Goal: Task Accomplishment & Management: Use online tool/utility

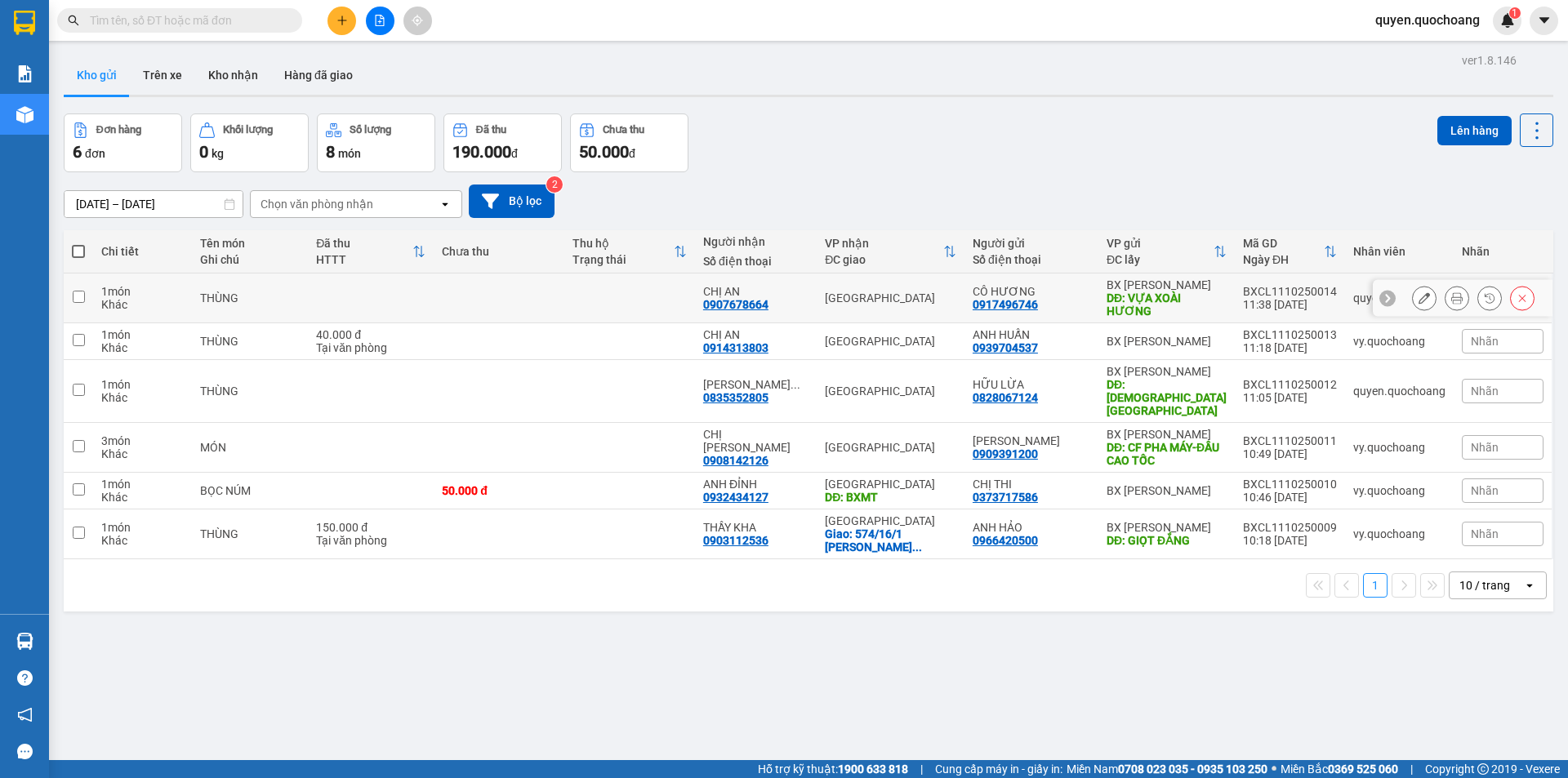
click at [1291, 292] on div "BXCL1110250014" at bounding box center [1289, 291] width 94 height 13
checkbox input "true"
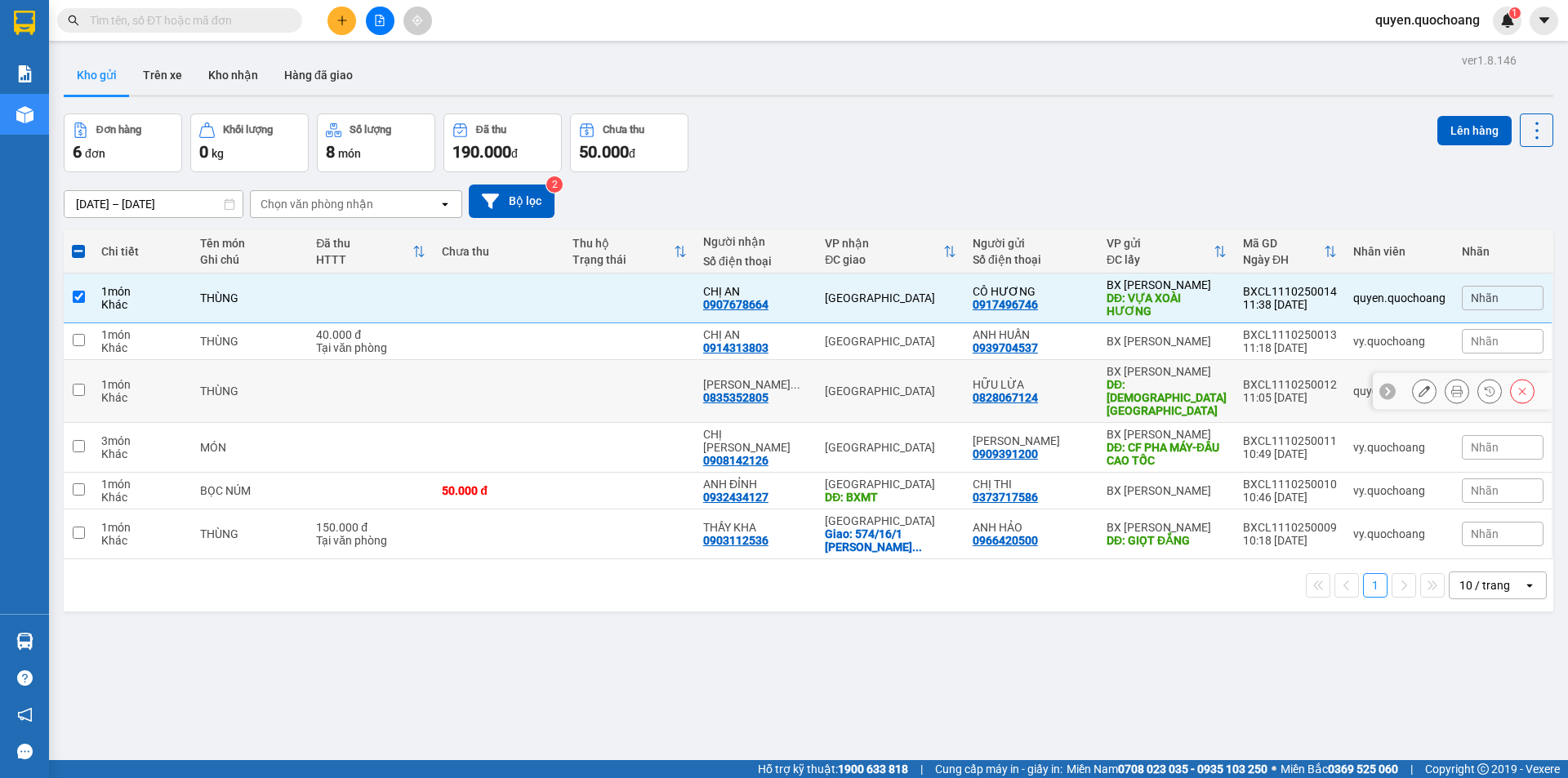
click at [1250, 391] on div "11:05 [DATE]" at bounding box center [1289, 397] width 94 height 13
checkbox input "true"
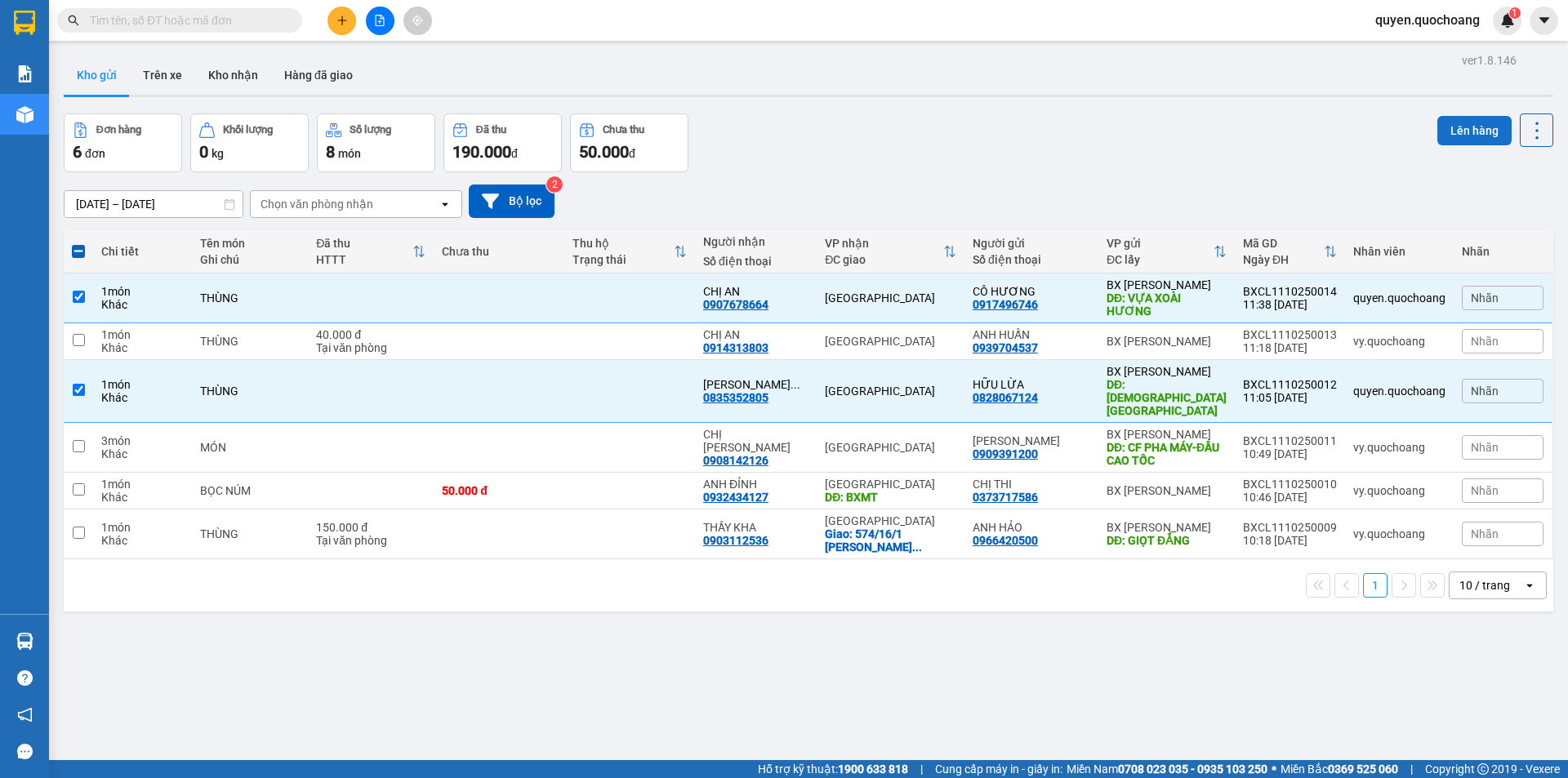
click at [1467, 130] on button "Lên hàng" at bounding box center [1474, 131] width 74 height 30
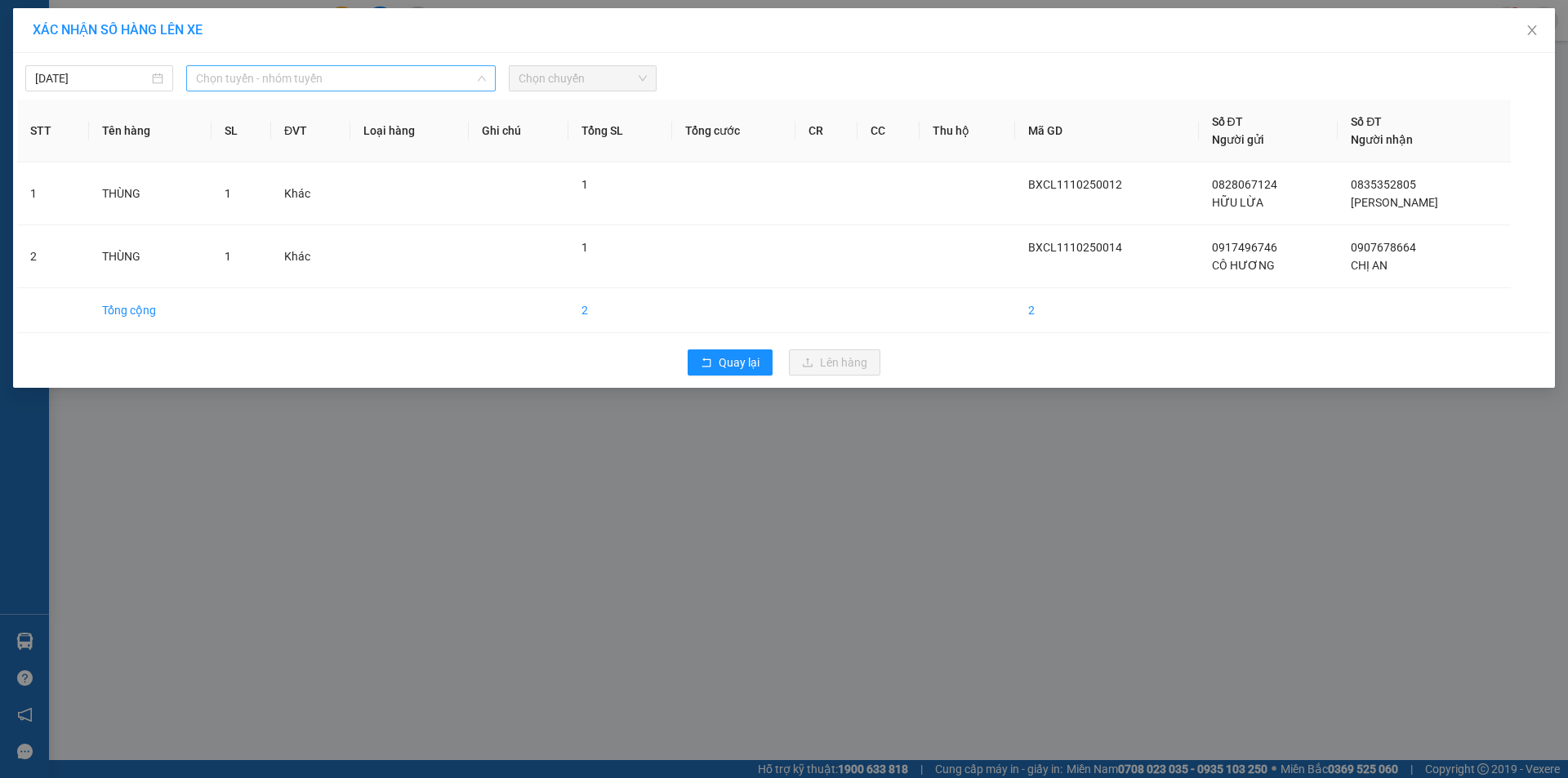
click at [301, 84] on span "Chọn tuyến - nhóm tuyến" at bounding box center [340, 79] width 289 height 24
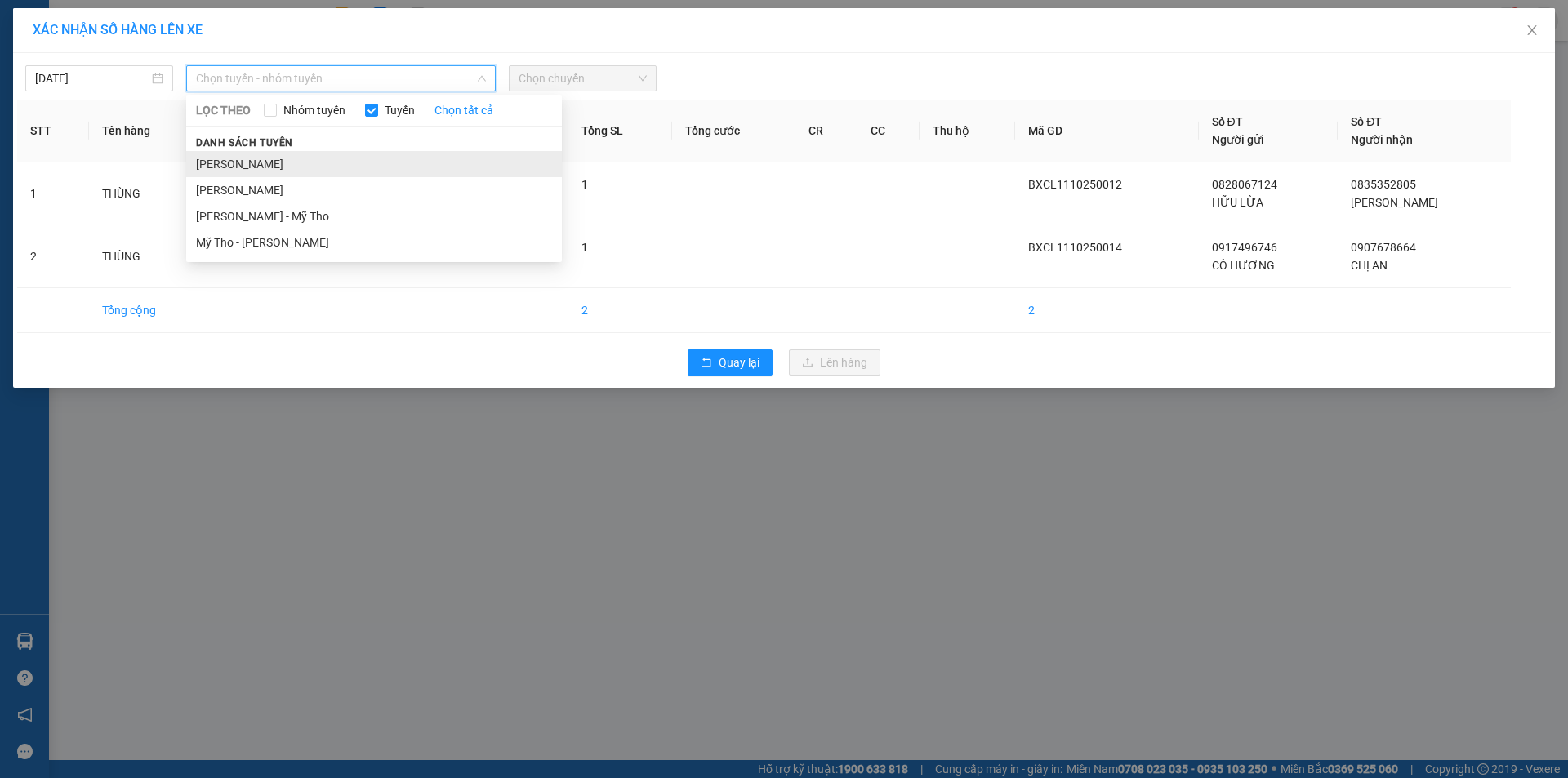
click at [283, 151] on li "[PERSON_NAME]" at bounding box center [374, 164] width 376 height 26
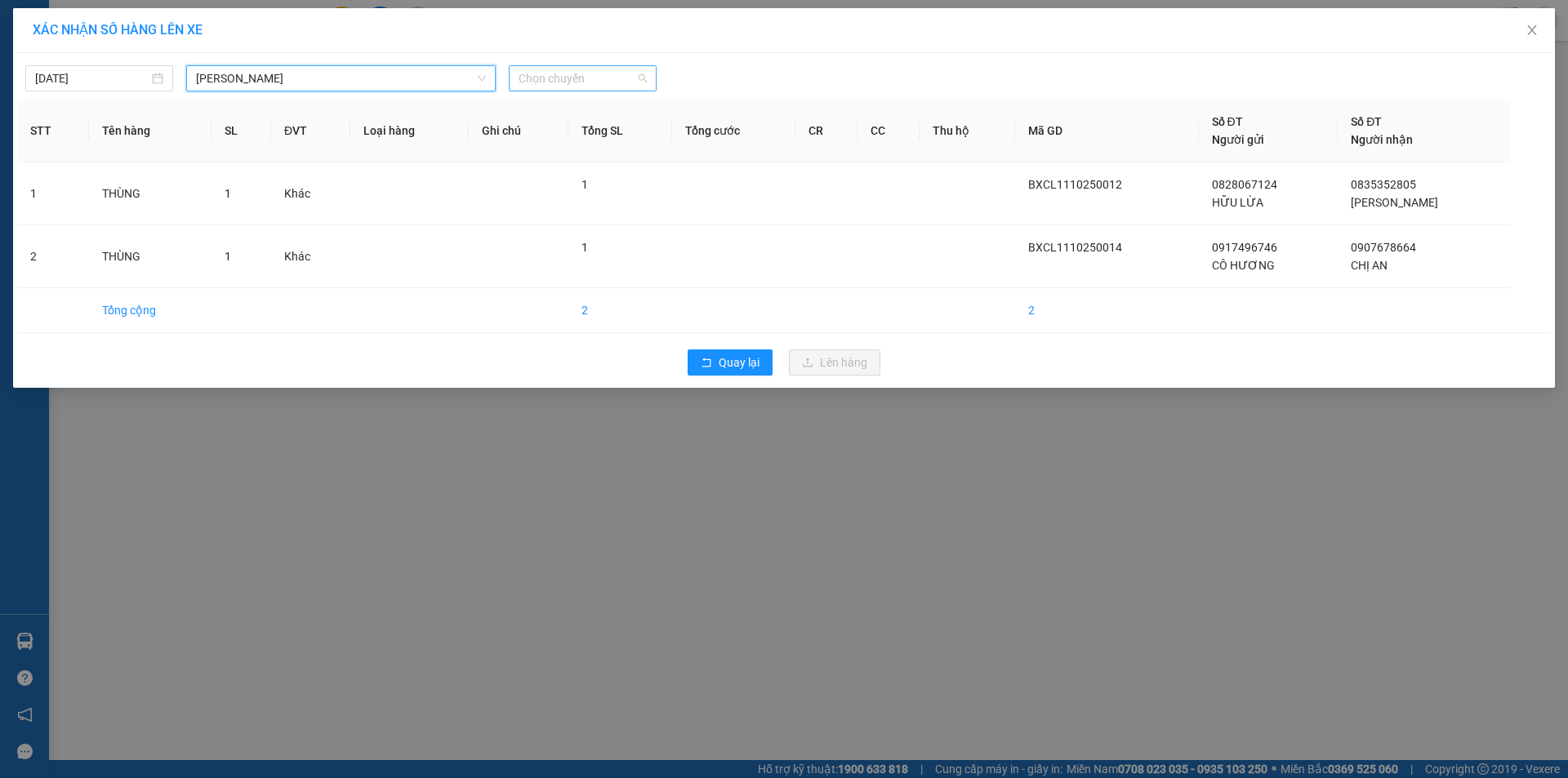
click at [575, 80] on span "Chọn chuyến" at bounding box center [582, 79] width 129 height 24
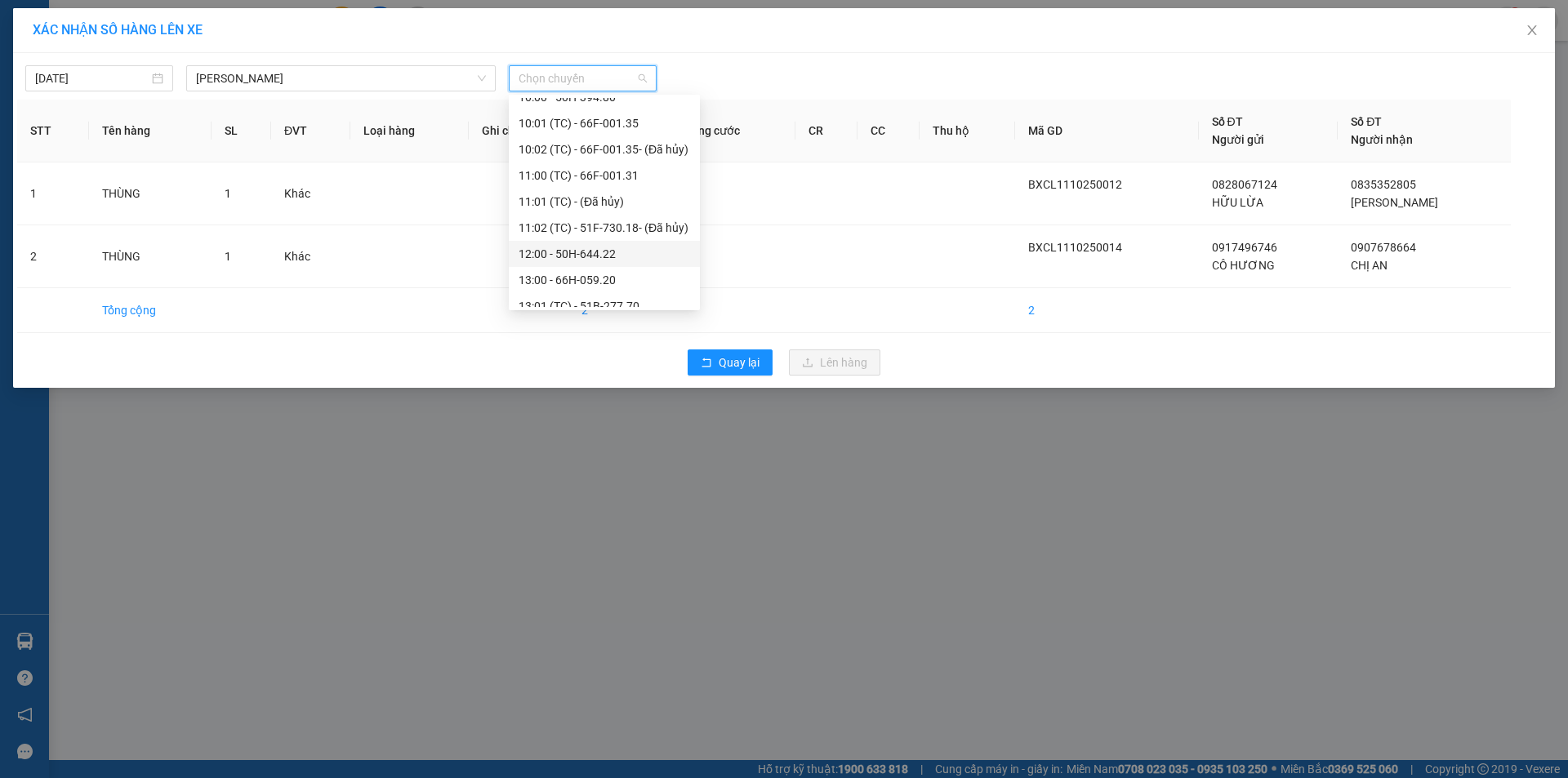
scroll to position [572, 0]
click at [579, 244] on div "12:00 - 50H-644.22" at bounding box center [604, 245] width 171 height 18
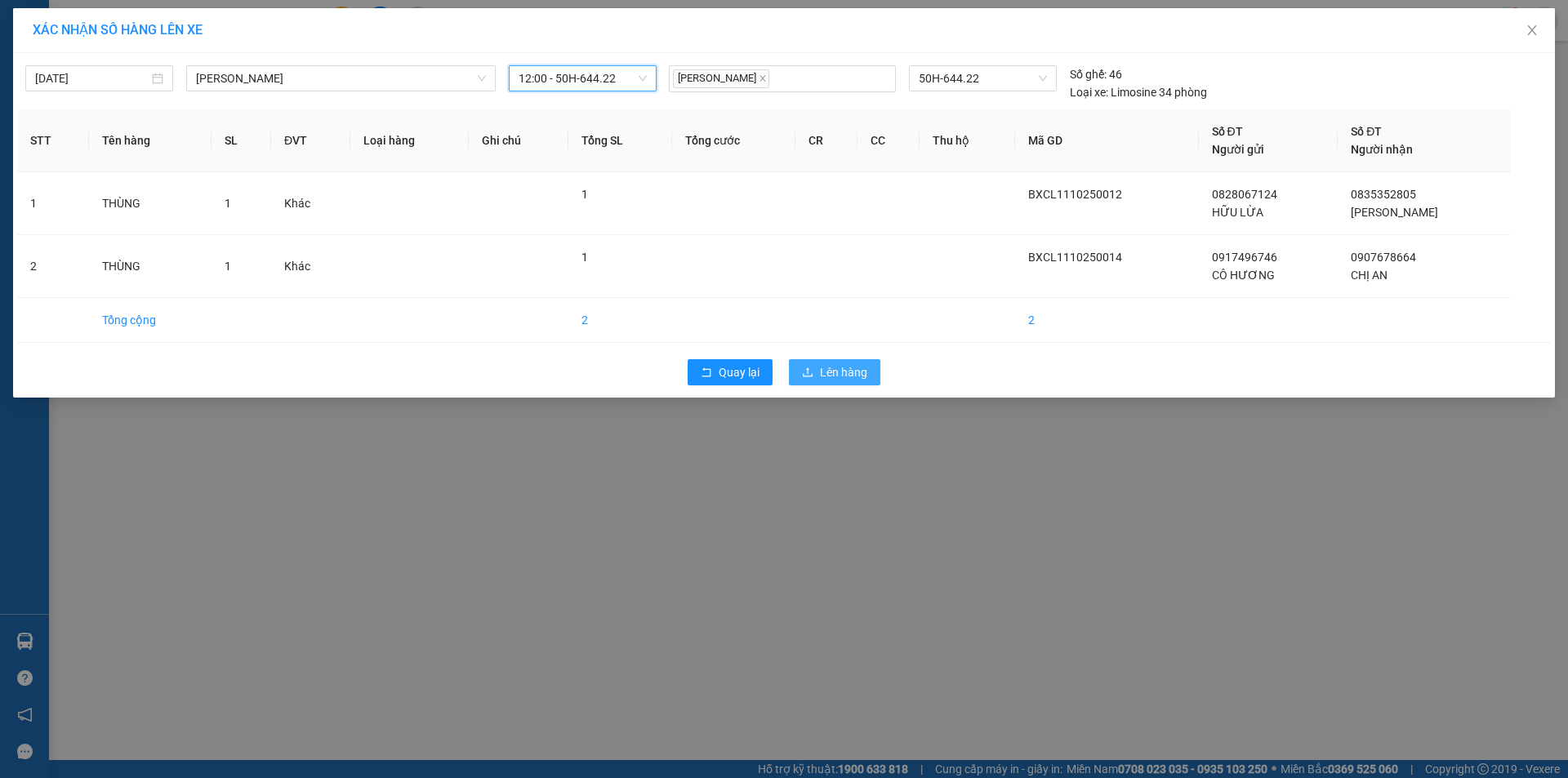
click at [852, 371] on span "Lên hàng" at bounding box center [844, 372] width 47 height 18
